Goal: Information Seeking & Learning: Learn about a topic

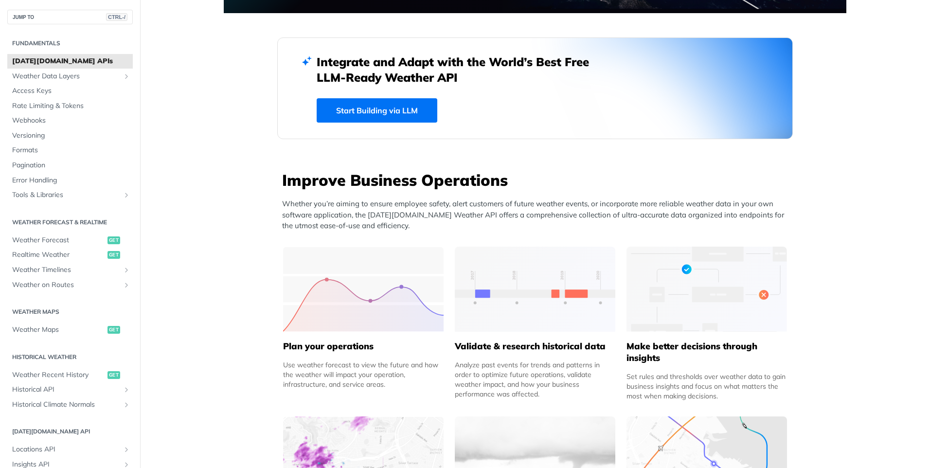
scroll to position [316, 0]
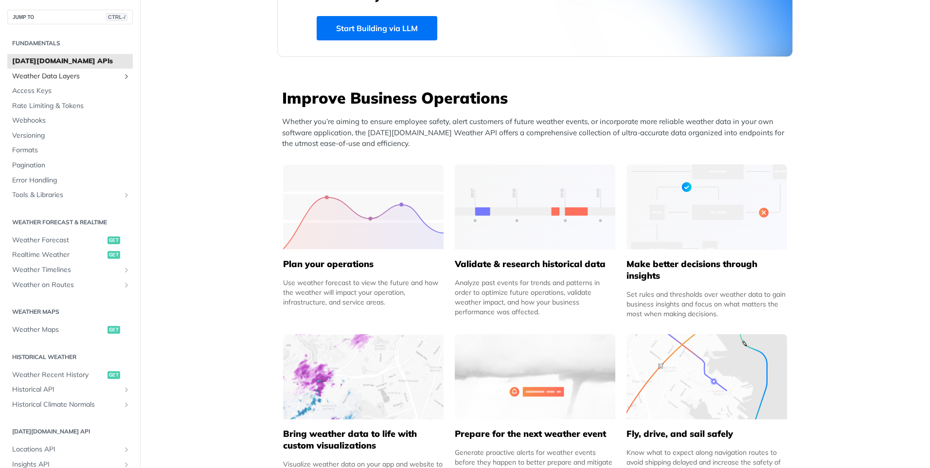
click at [56, 74] on span "Weather Data Layers" at bounding box center [66, 76] width 108 height 10
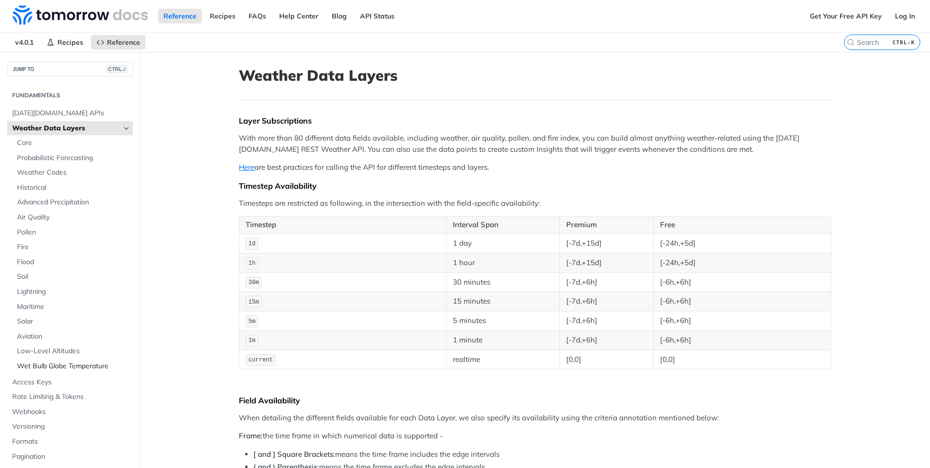
click at [43, 366] on span "Wet Bulb Globe Temperature" at bounding box center [73, 366] width 113 height 10
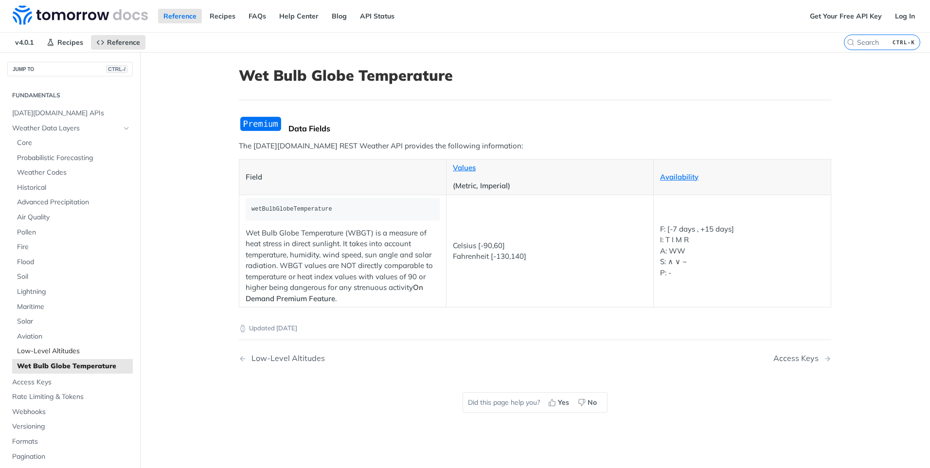
click at [43, 350] on span "Low-Level Altitudes" at bounding box center [73, 351] width 113 height 10
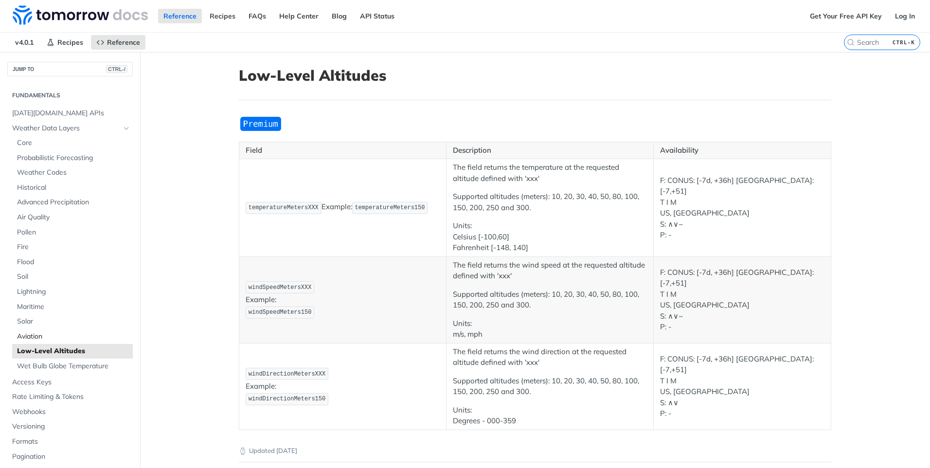
click at [41, 336] on span "Aviation" at bounding box center [73, 337] width 113 height 10
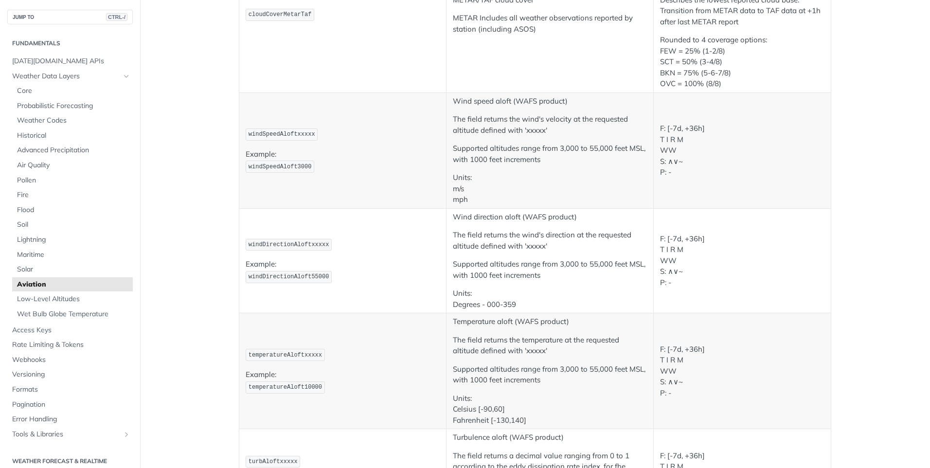
scroll to position [912, 0]
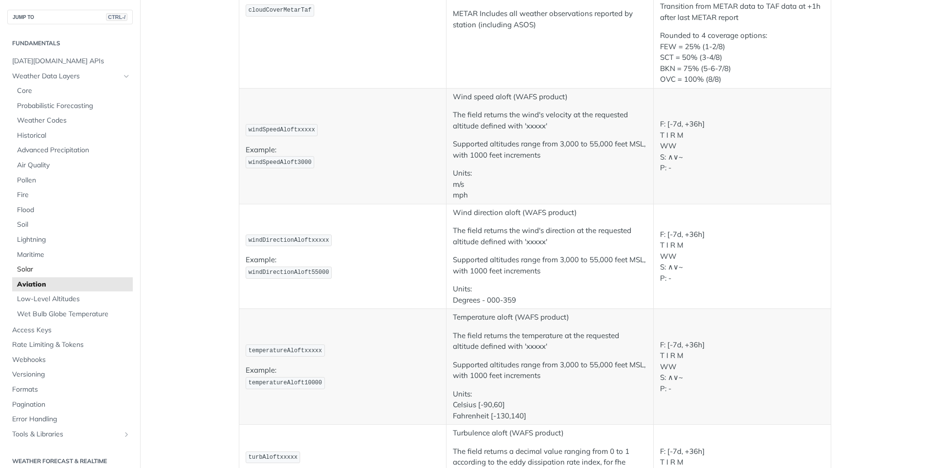
click at [35, 270] on span "Solar" at bounding box center [73, 270] width 113 height 10
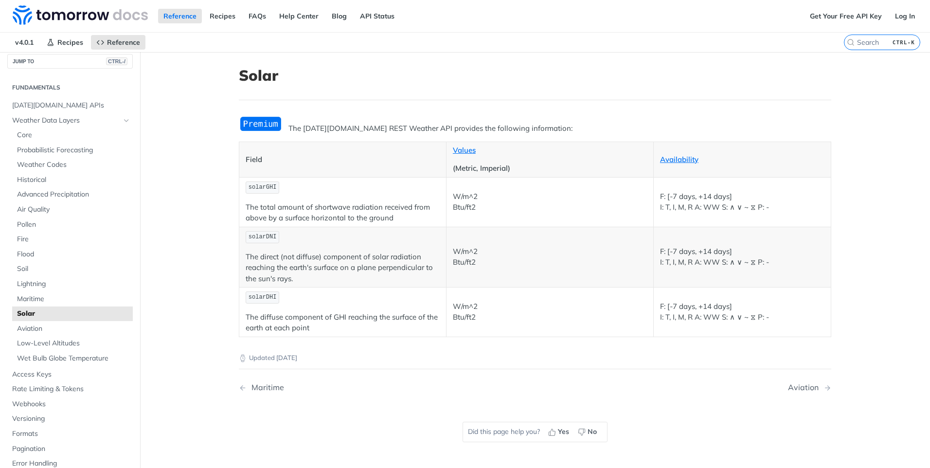
scroll to position [12, 0]
click at [32, 295] on span "Maritime" at bounding box center [73, 295] width 113 height 10
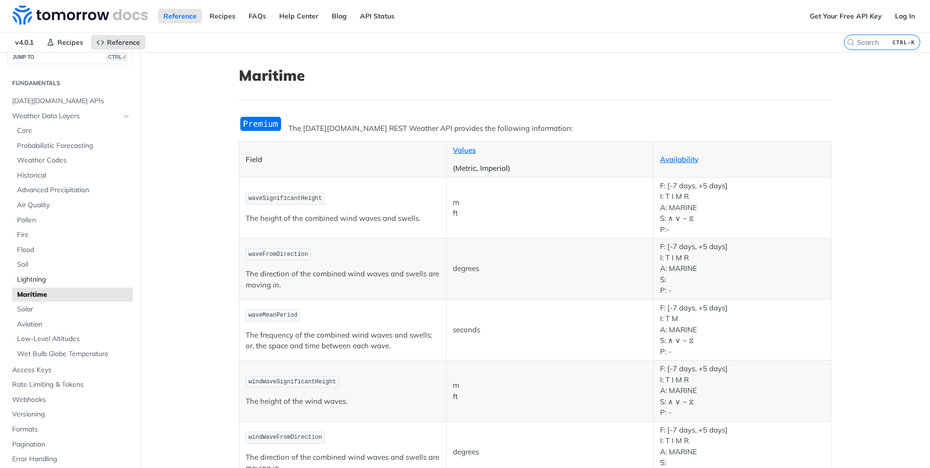
click at [33, 284] on span "Lightning" at bounding box center [73, 280] width 113 height 10
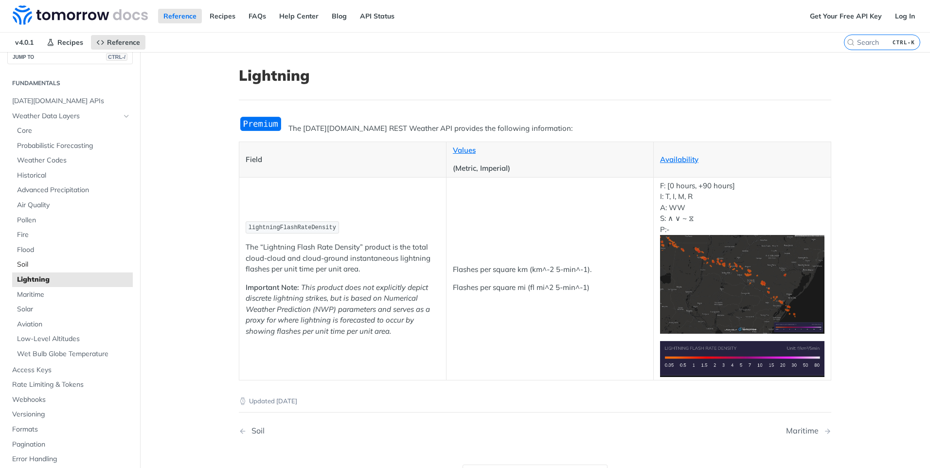
click at [23, 261] on span "Soil" at bounding box center [73, 265] width 113 height 10
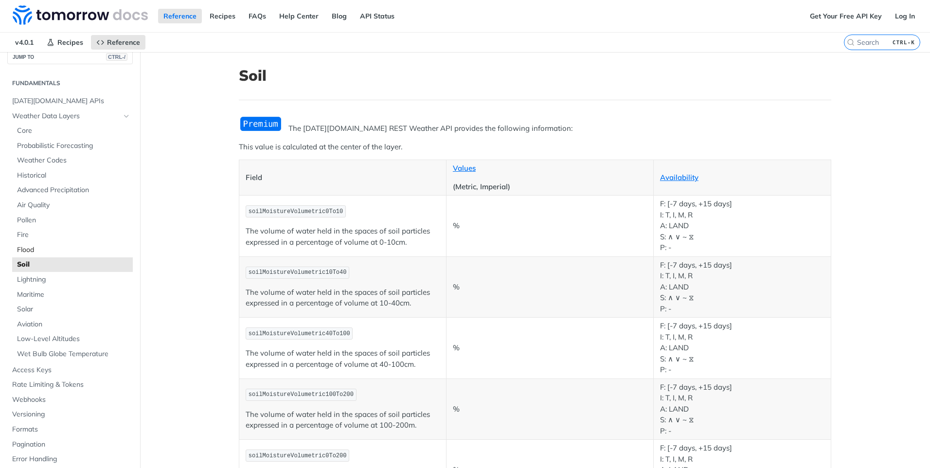
click at [27, 251] on span "Flood" at bounding box center [73, 250] width 113 height 10
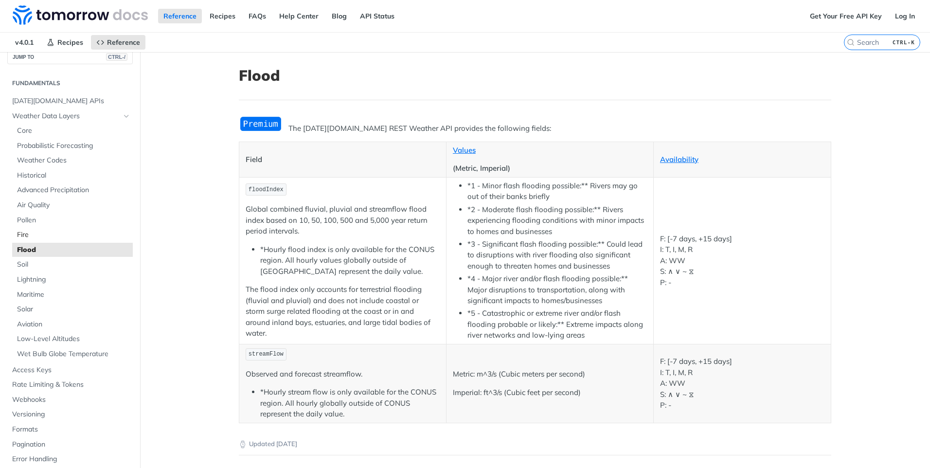
click at [31, 236] on span "Fire" at bounding box center [73, 235] width 113 height 10
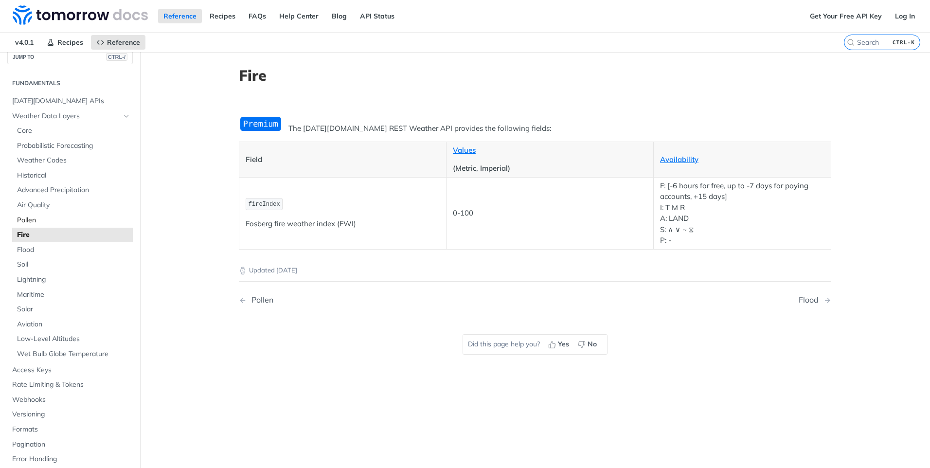
click at [30, 219] on span "Pollen" at bounding box center [73, 220] width 113 height 10
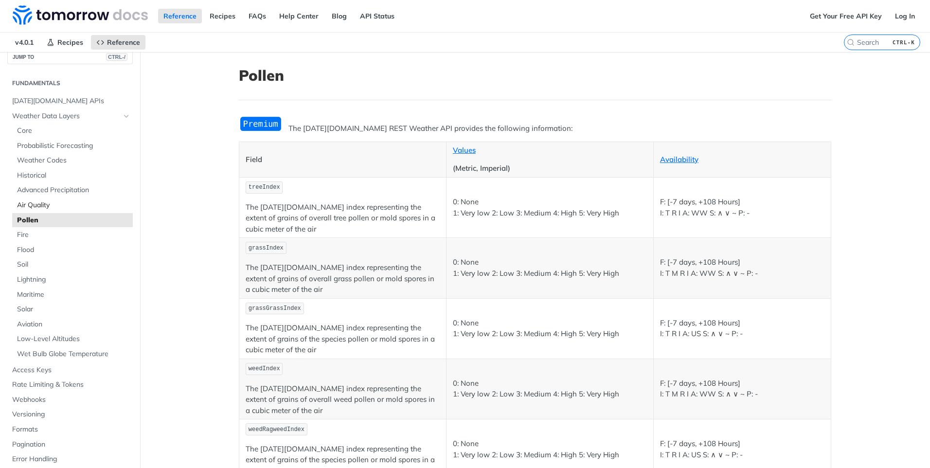
click at [30, 207] on span "Air Quality" at bounding box center [73, 205] width 113 height 10
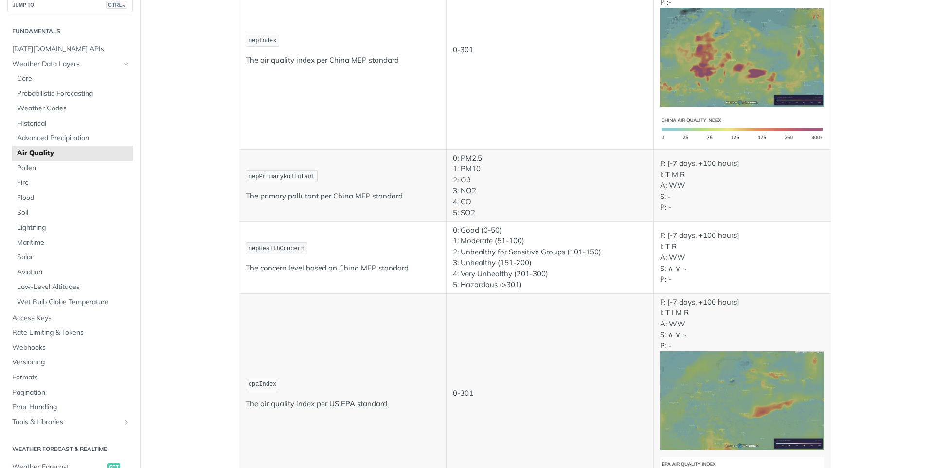
scroll to position [754, 0]
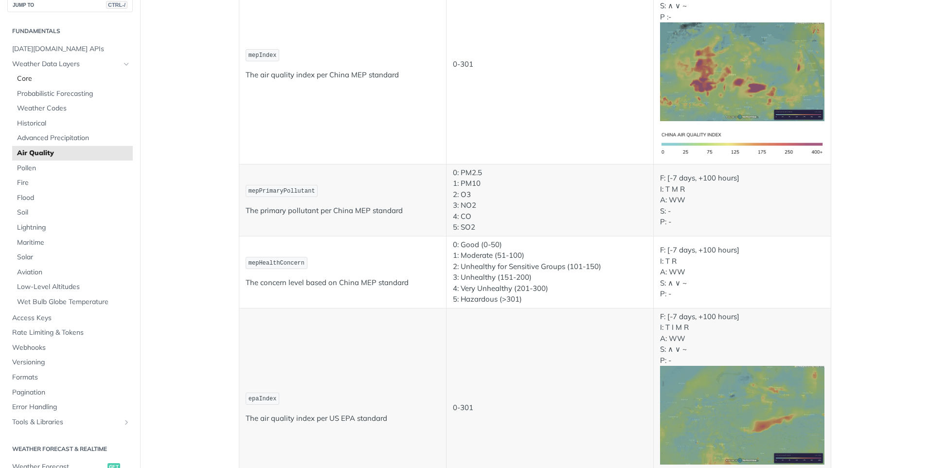
click at [23, 78] on span "Core" at bounding box center [73, 79] width 113 height 10
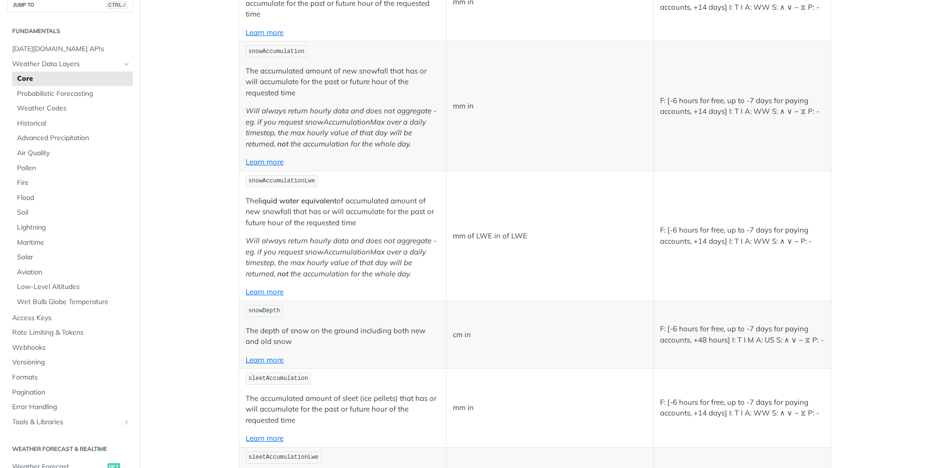
scroll to position [1666, 0]
click at [39, 140] on span "Advanced Precipitation" at bounding box center [73, 138] width 113 height 10
